Goal: Find specific page/section: Find specific page/section

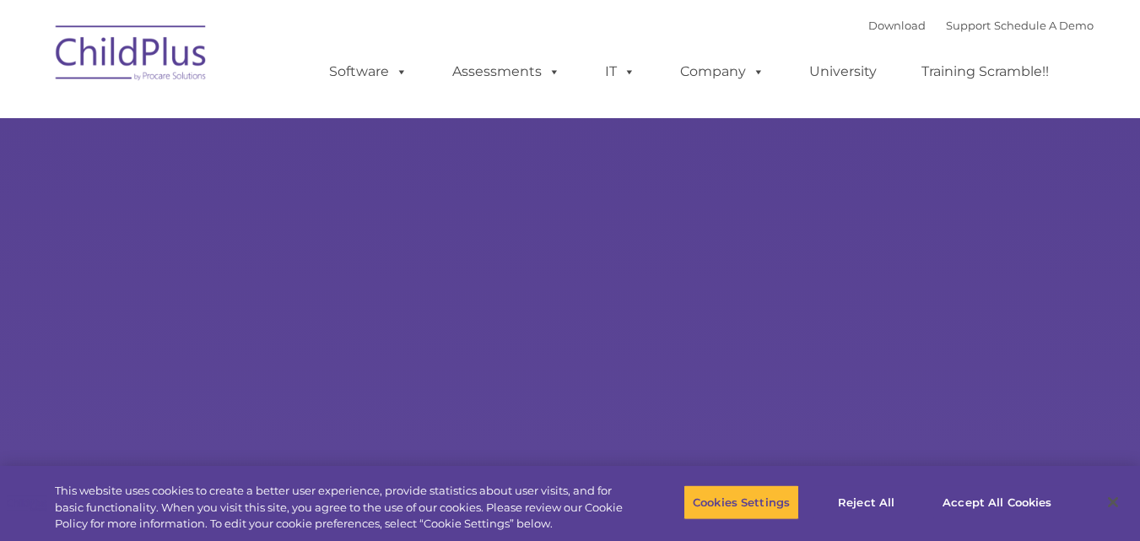
select select "MEDIUM"
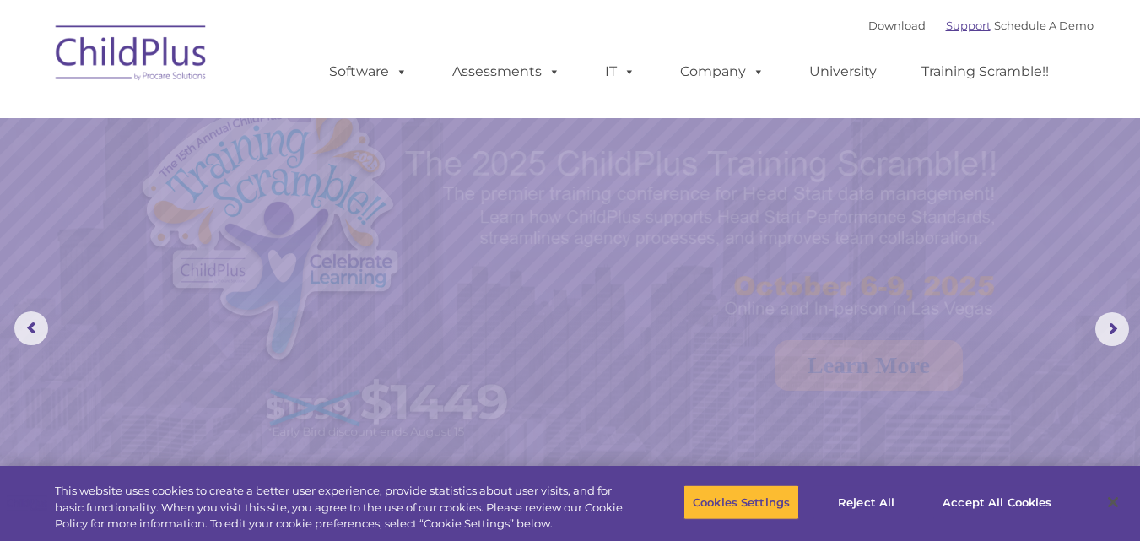
click at [946, 30] on link "Support" at bounding box center [968, 25] width 45 height 13
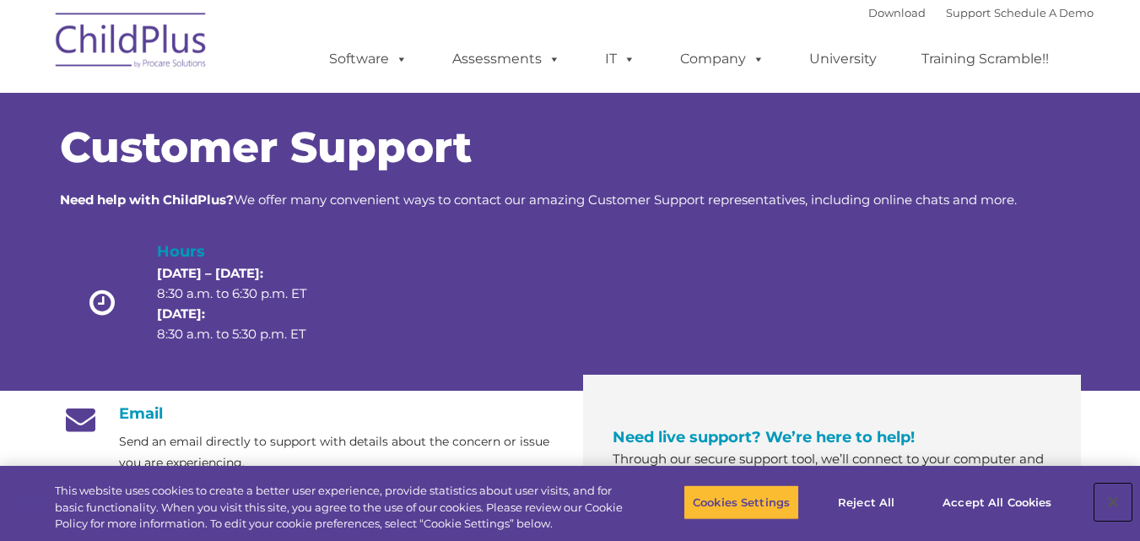
click at [1110, 502] on button "Close" at bounding box center [1112, 501] width 37 height 37
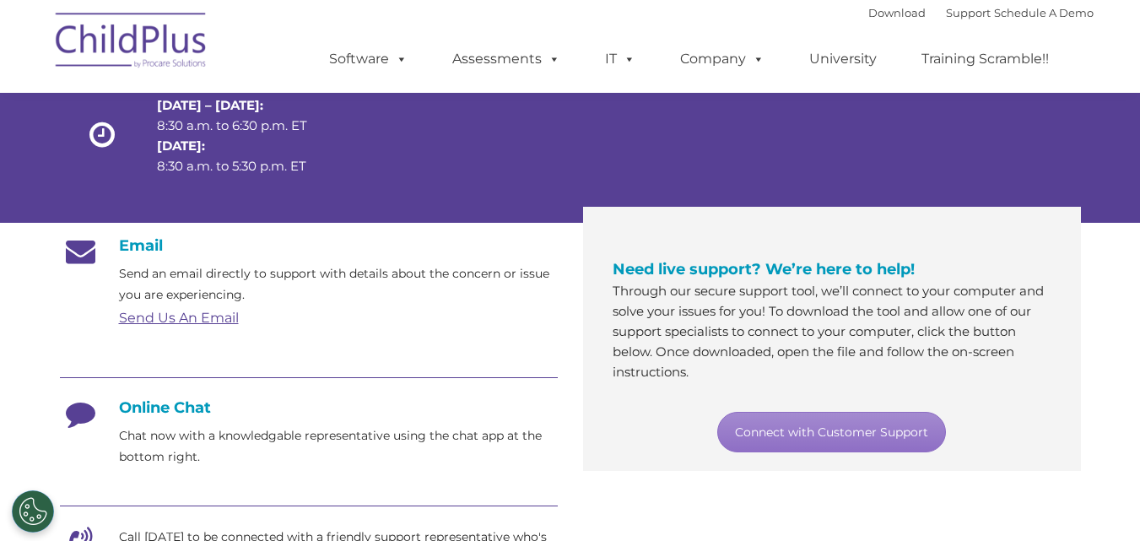
scroll to position [170, 0]
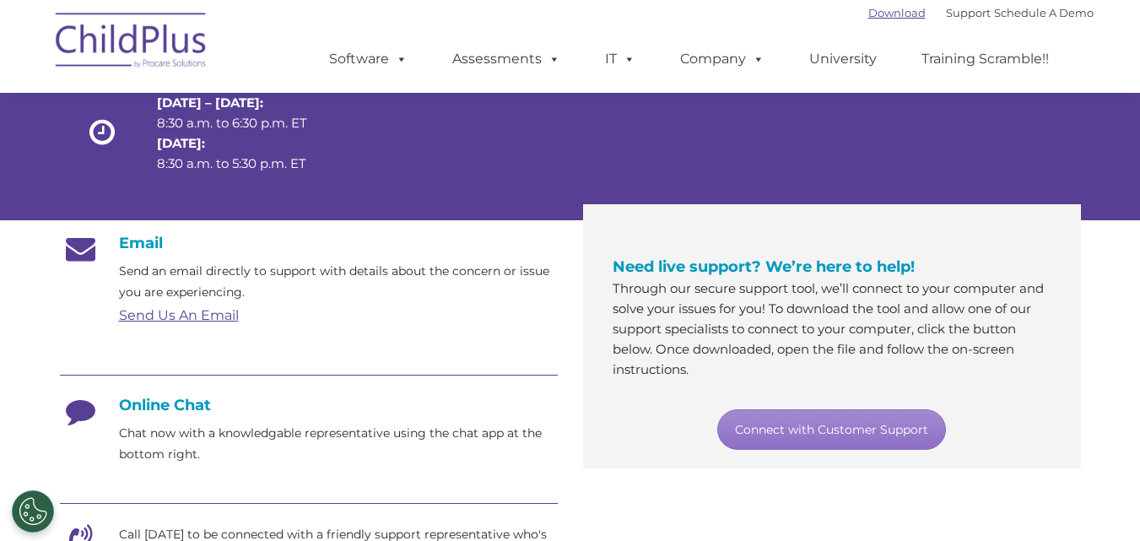
click at [886, 8] on link "Download" at bounding box center [896, 12] width 57 height 13
